Goal: Find specific page/section: Find specific page/section

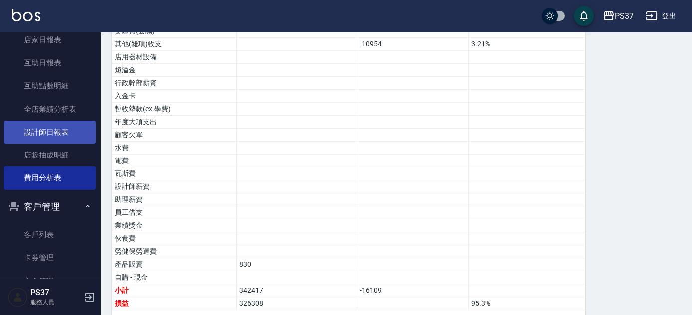
scroll to position [359, 0]
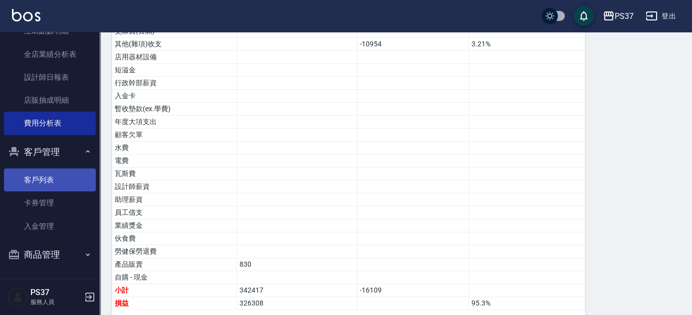
click at [54, 173] on link "客戶列表" at bounding box center [50, 180] width 92 height 23
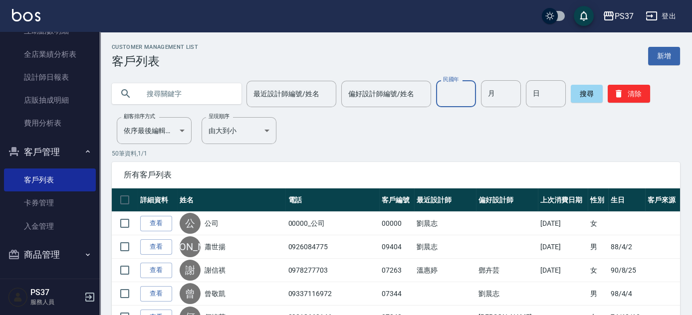
click at [447, 97] on input "民國年" at bounding box center [456, 93] width 40 height 27
type input "73"
type input "8"
type input "21"
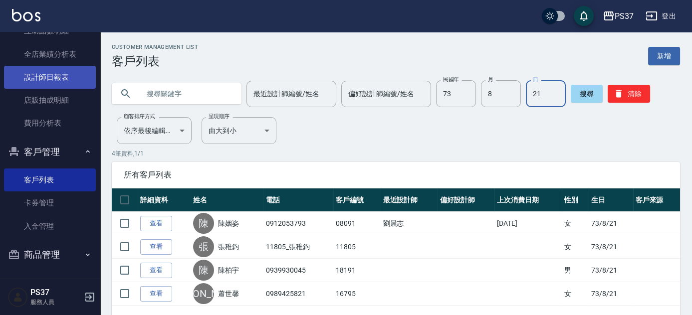
click at [60, 78] on link "設計師日報表" at bounding box center [50, 77] width 92 height 23
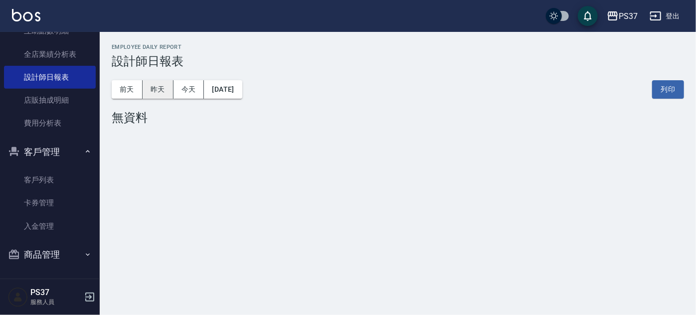
click at [165, 93] on button "昨天" at bounding box center [158, 89] width 31 height 18
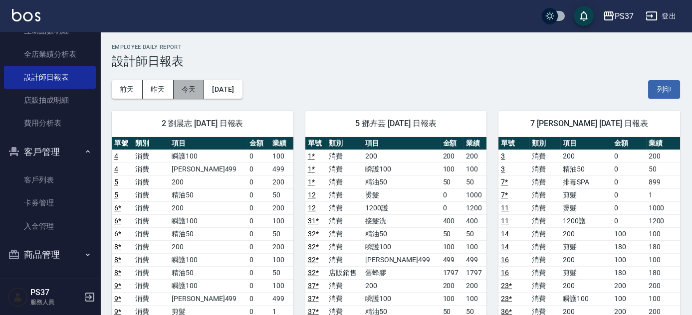
click at [195, 94] on button "今天" at bounding box center [189, 89] width 31 height 18
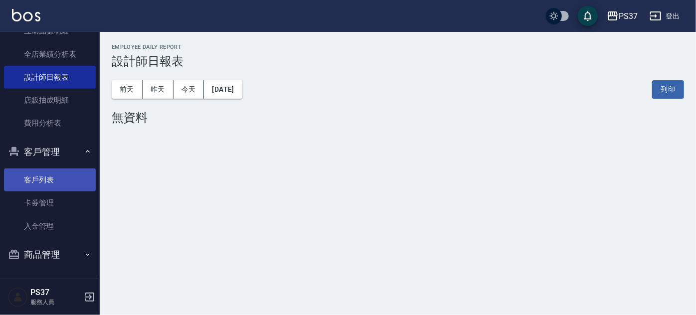
click at [30, 174] on link "客戶列表" at bounding box center [50, 180] width 92 height 23
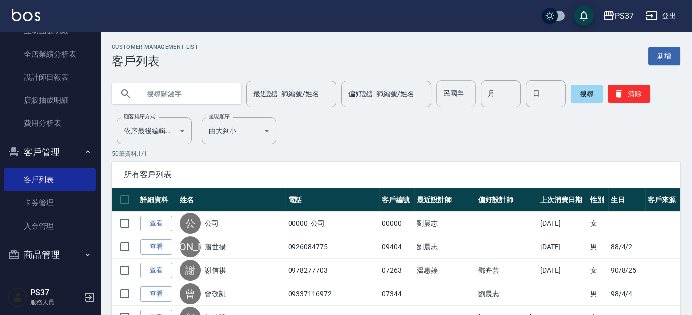
click at [461, 103] on input "民國年" at bounding box center [456, 93] width 40 height 27
type input "91"
type input "6"
type input "15"
